Goal: Find specific page/section: Locate a particular part of the current website

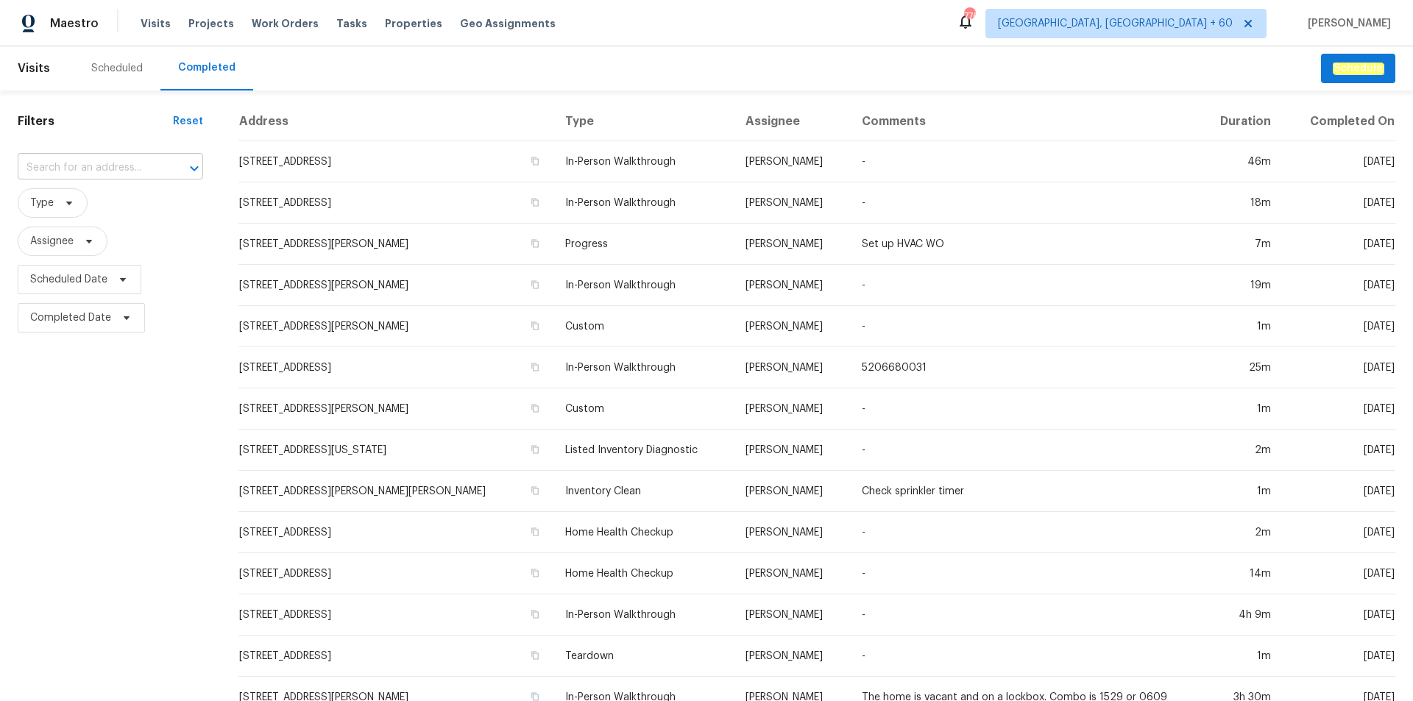
click at [127, 163] on input "text" at bounding box center [90, 168] width 144 height 23
click at [104, 159] on input "text" at bounding box center [90, 168] width 144 height 23
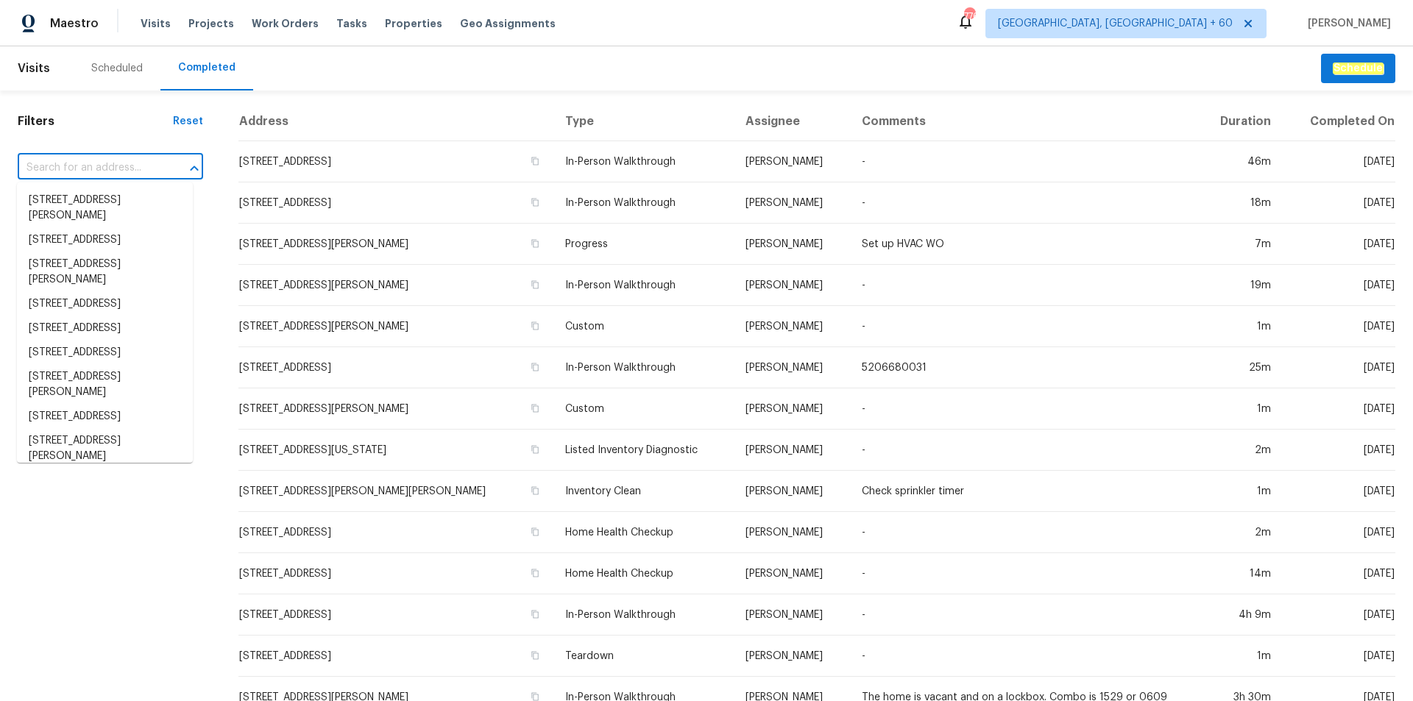
type input "[STREET_ADDRESS]"
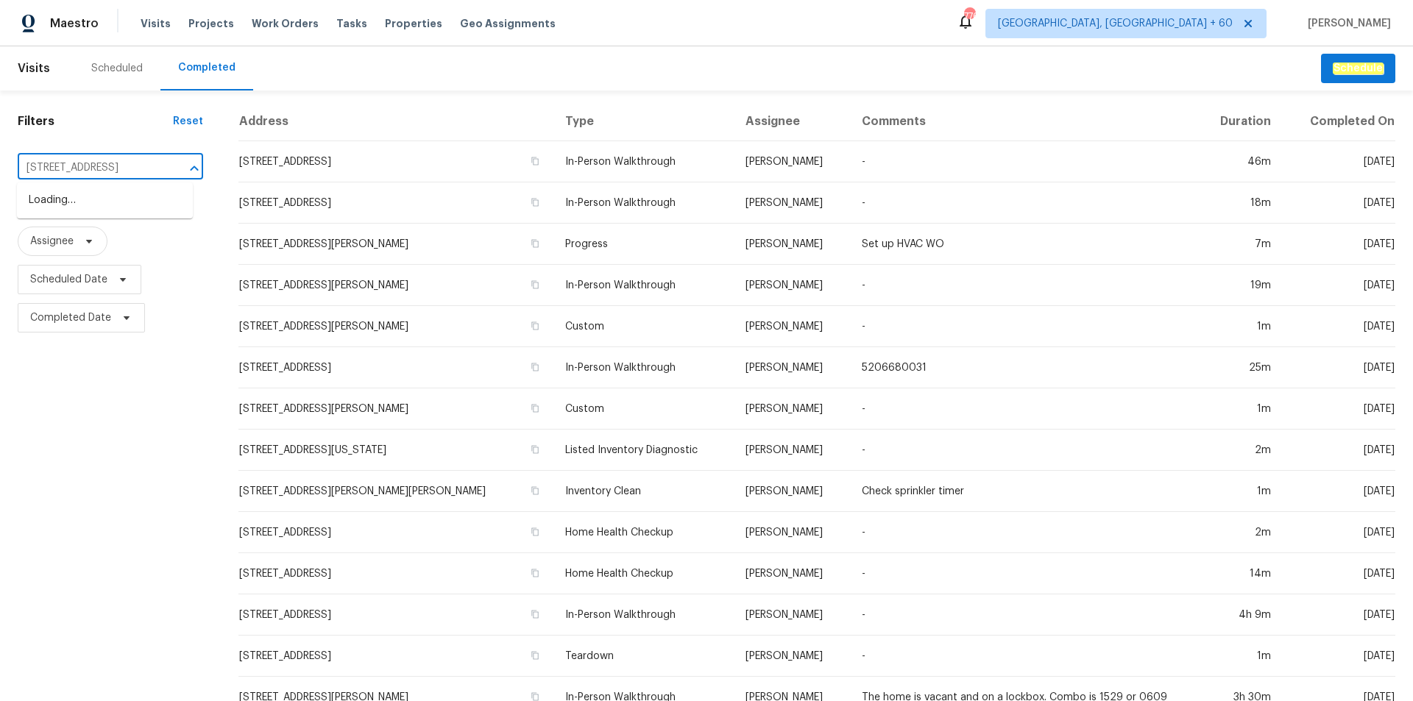
scroll to position [0, 77]
click at [139, 209] on li "[STREET_ADDRESS]" at bounding box center [105, 200] width 176 height 24
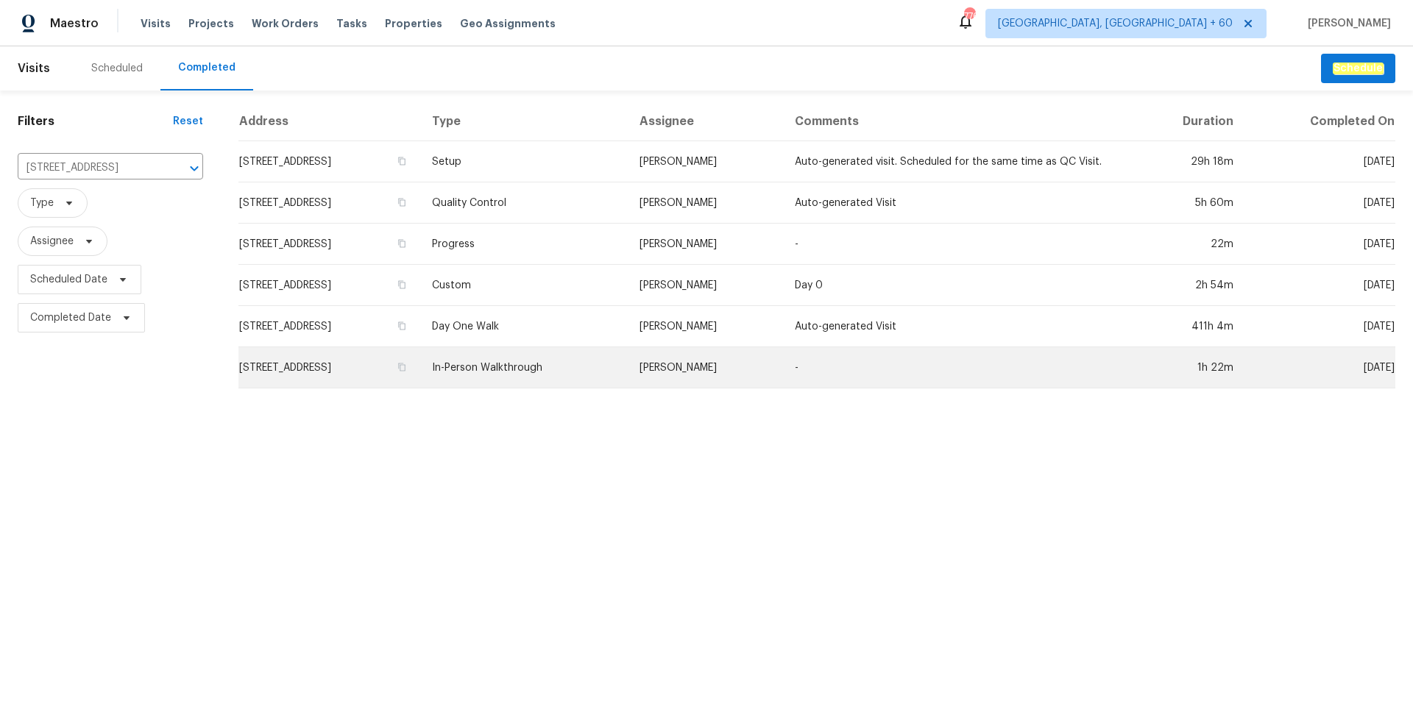
click at [558, 371] on td "In-Person Walkthrough" at bounding box center [523, 367] width 207 height 41
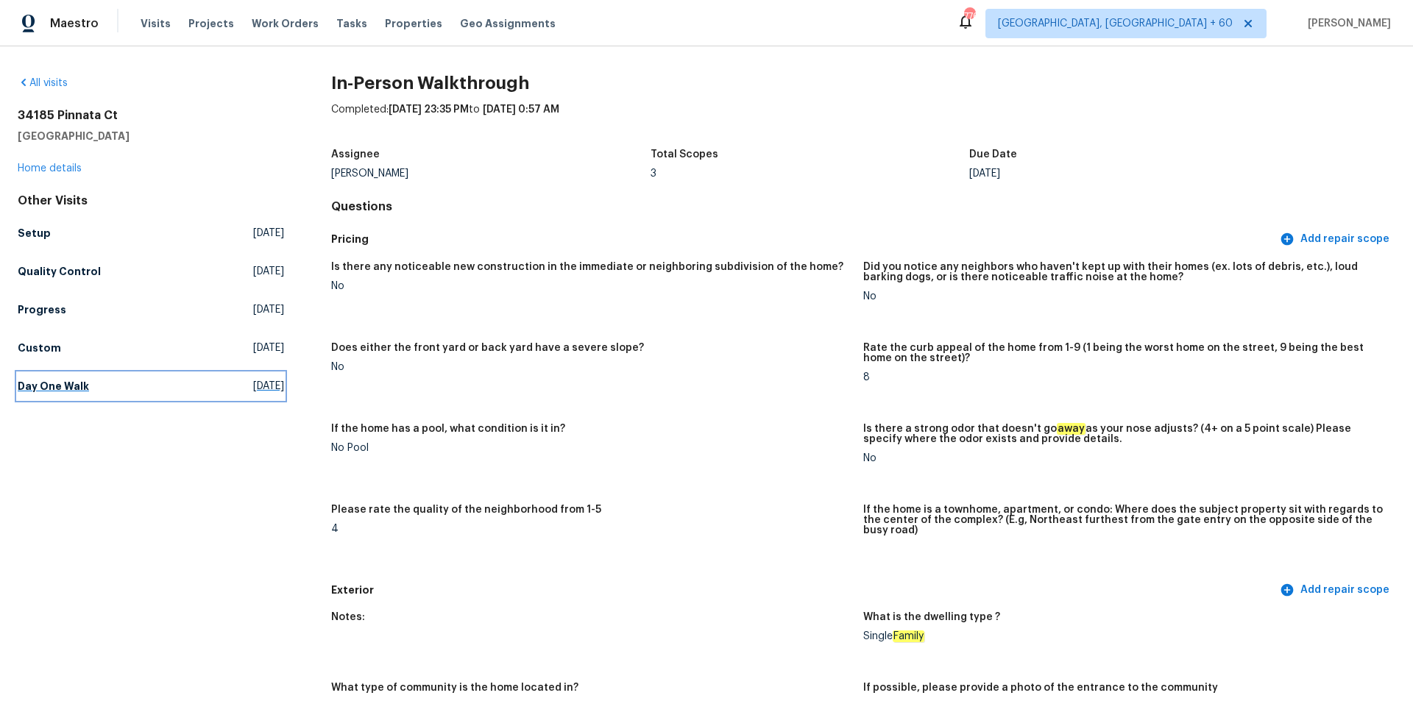
click at [42, 383] on h5 "Day One Walk" at bounding box center [53, 386] width 71 height 15
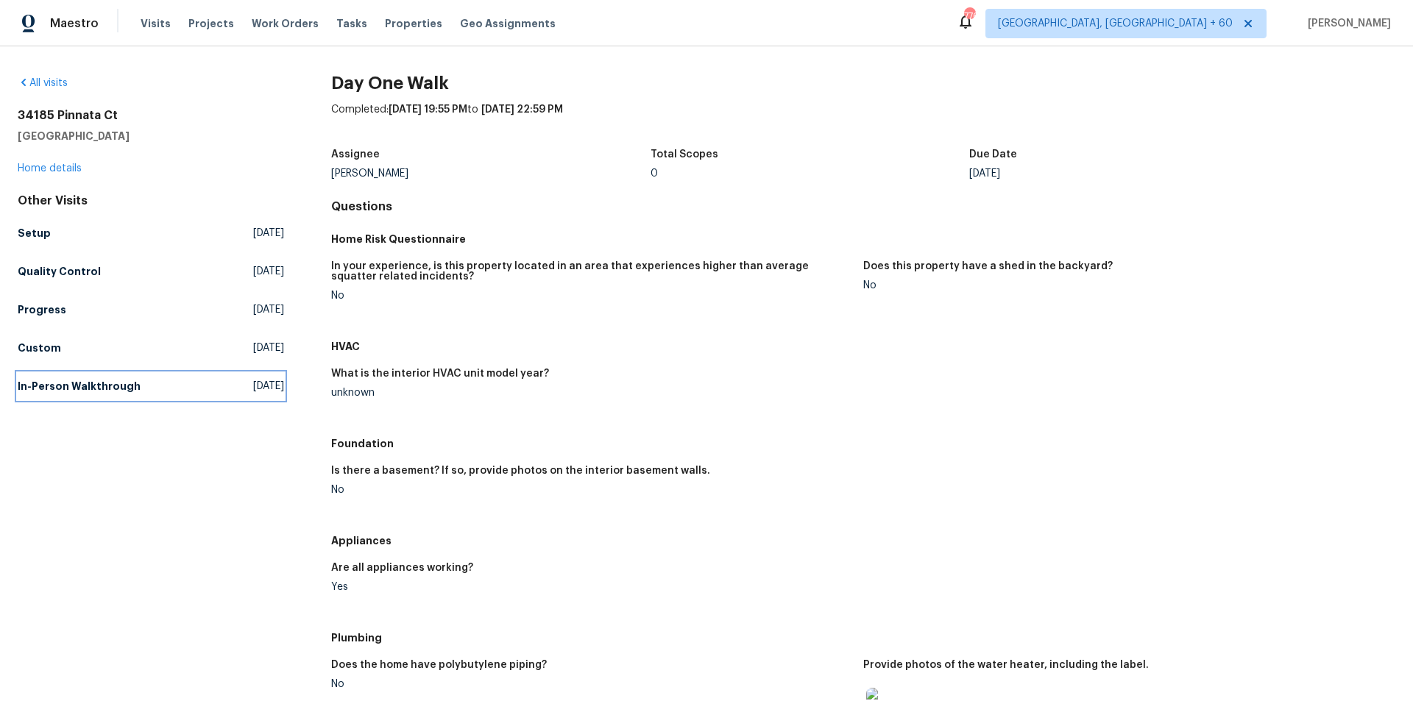
click at [43, 383] on h5 "In-Person Walkthrough" at bounding box center [79, 386] width 123 height 15
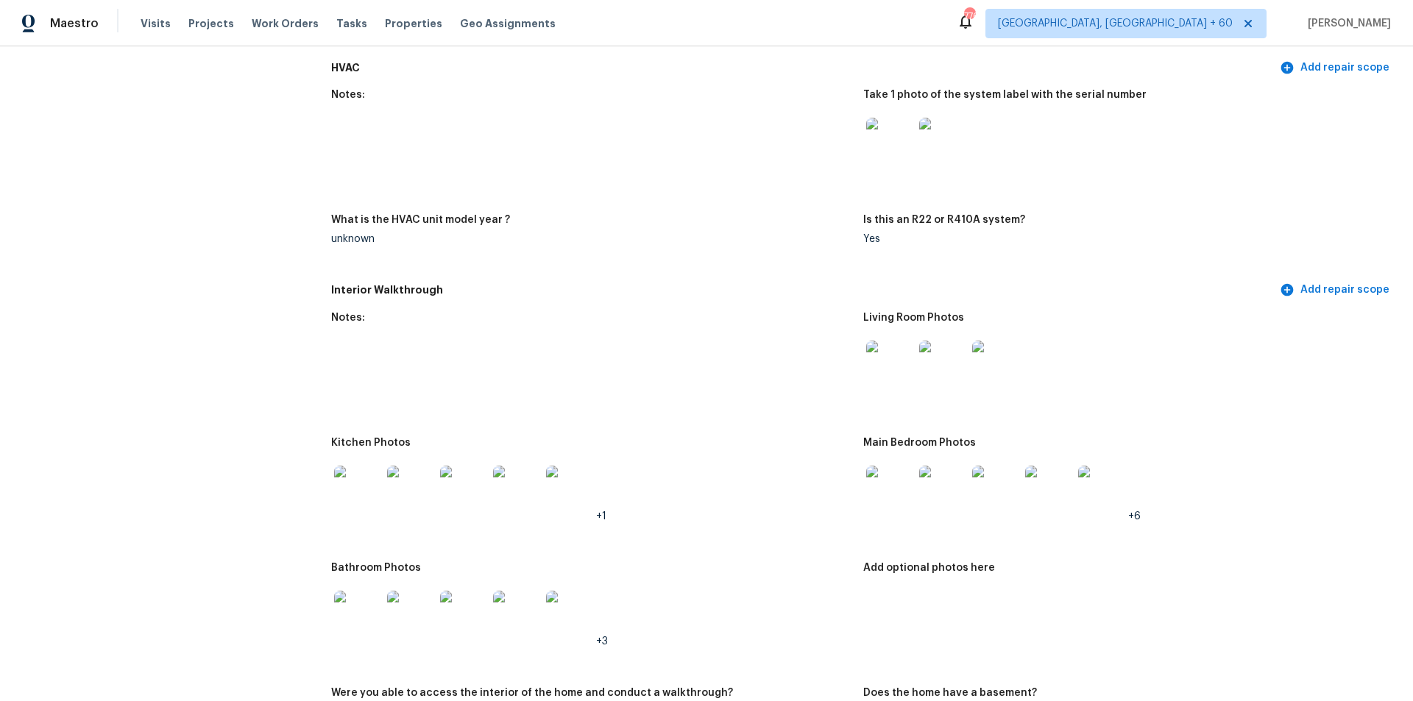
scroll to position [1325, 0]
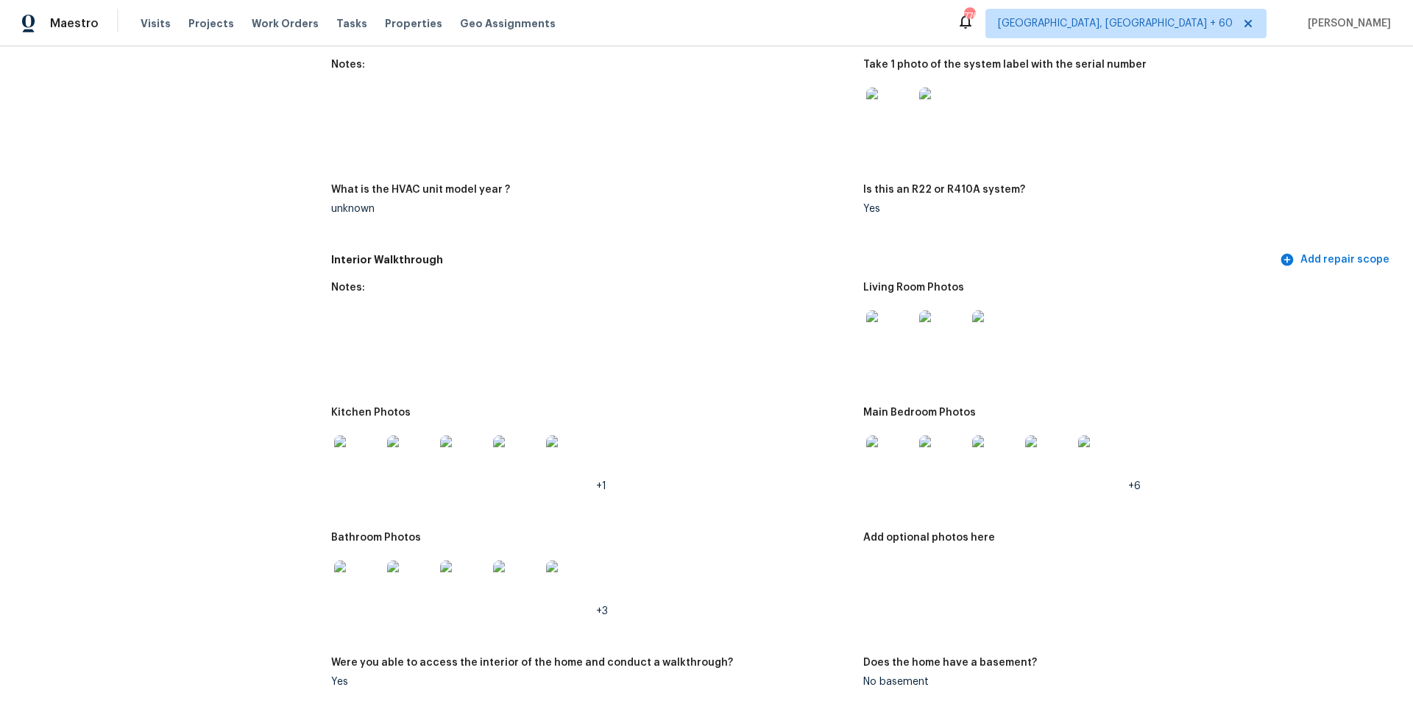
click at [344, 442] on img at bounding box center [357, 459] width 47 height 47
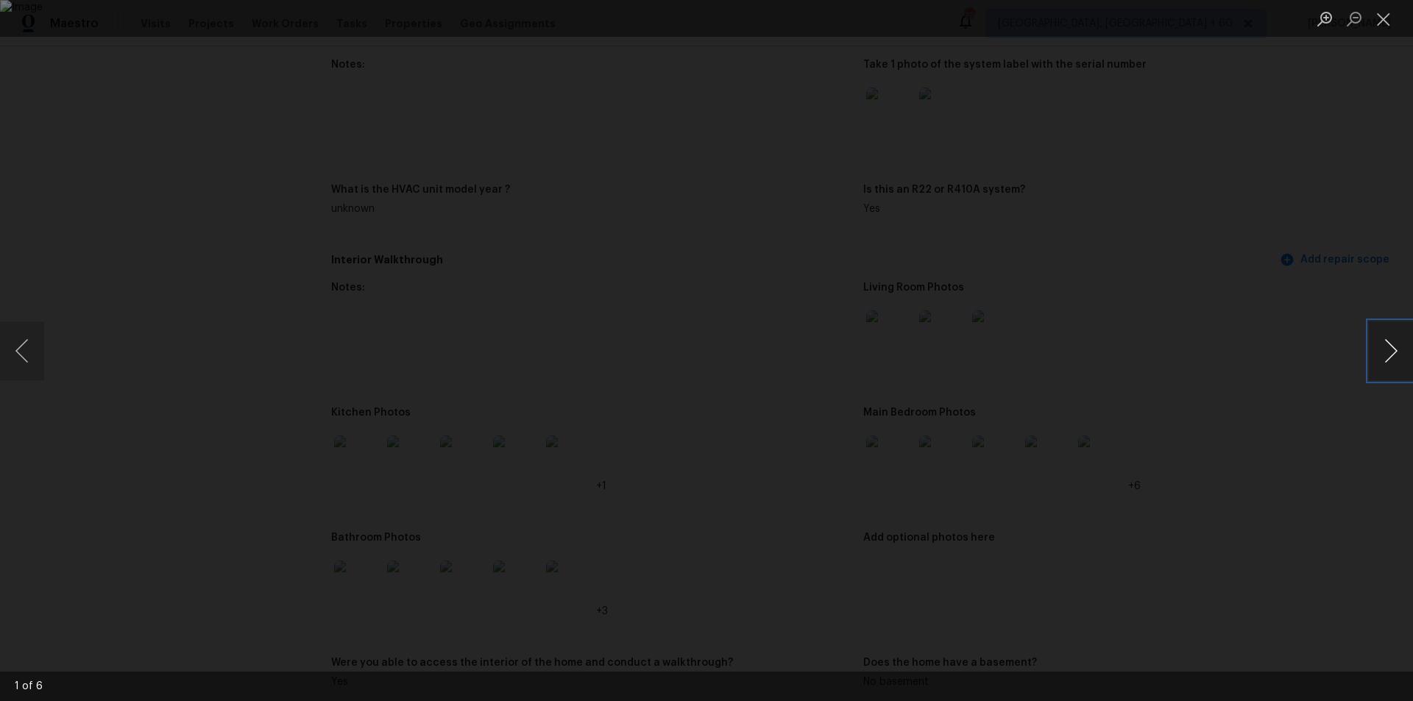
click at [1388, 336] on button "Next image" at bounding box center [1391, 351] width 44 height 59
click at [1386, 333] on button "Next image" at bounding box center [1391, 351] width 44 height 59
click at [1271, 273] on div "Lightbox" at bounding box center [706, 350] width 1413 height 701
